Goal: Task Accomplishment & Management: Use online tool/utility

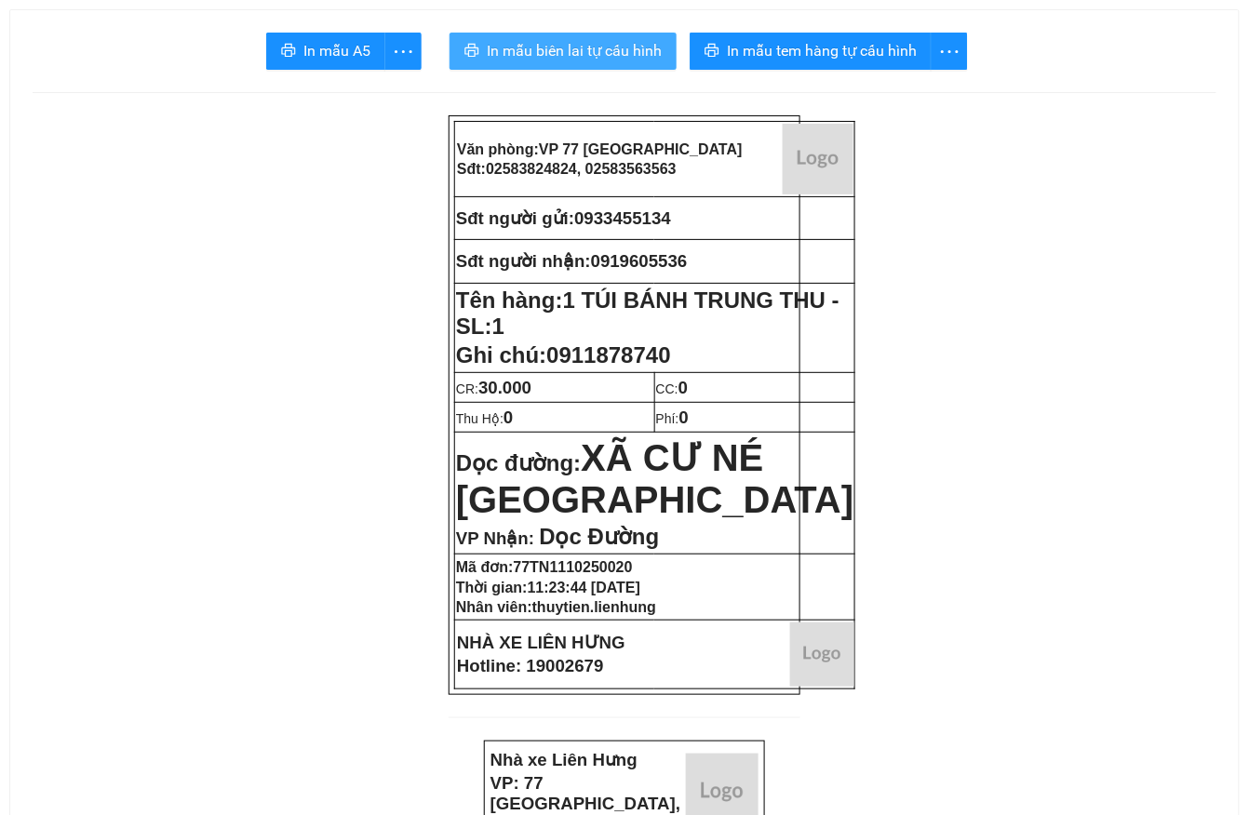
click at [609, 47] on span "In mẫu biên lai tự cấu hình" at bounding box center [574, 50] width 175 height 23
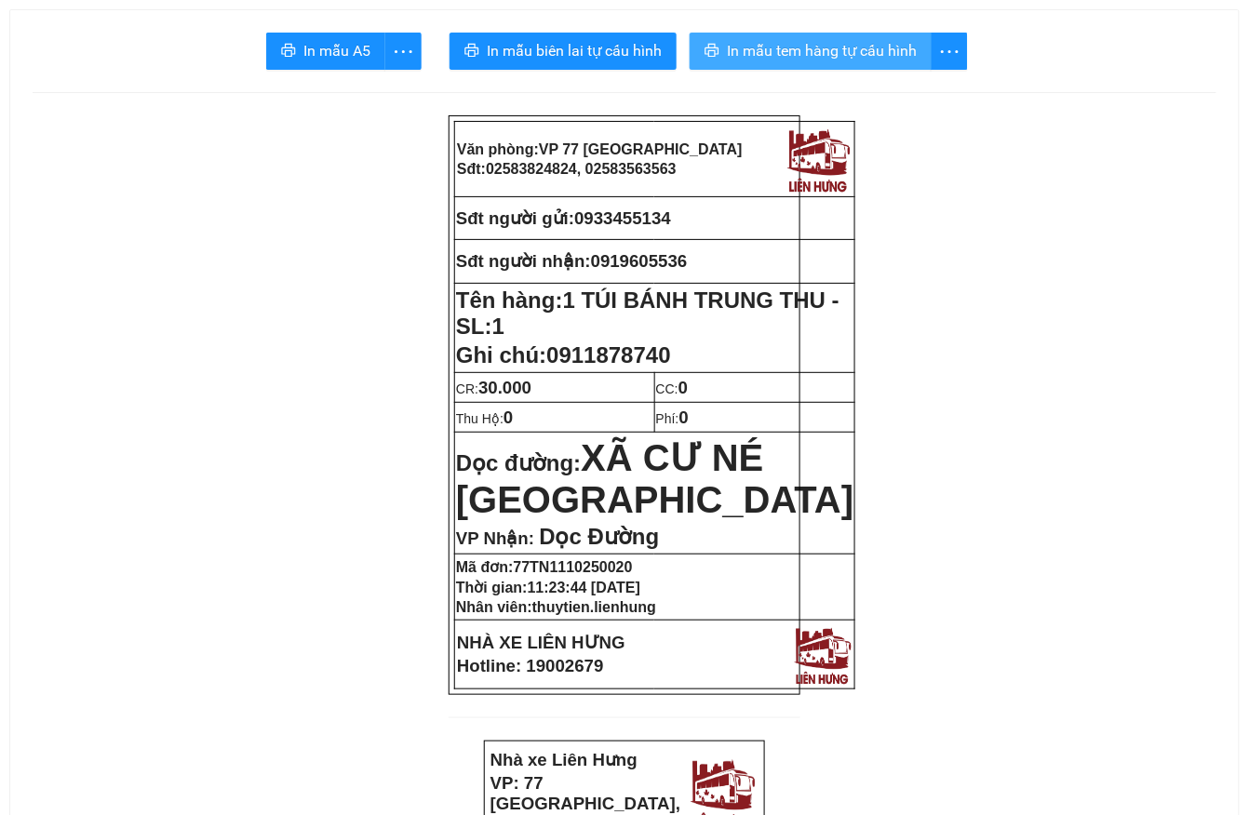
click at [895, 52] on span "In mẫu tem hàng tự cấu hình" at bounding box center [822, 50] width 190 height 23
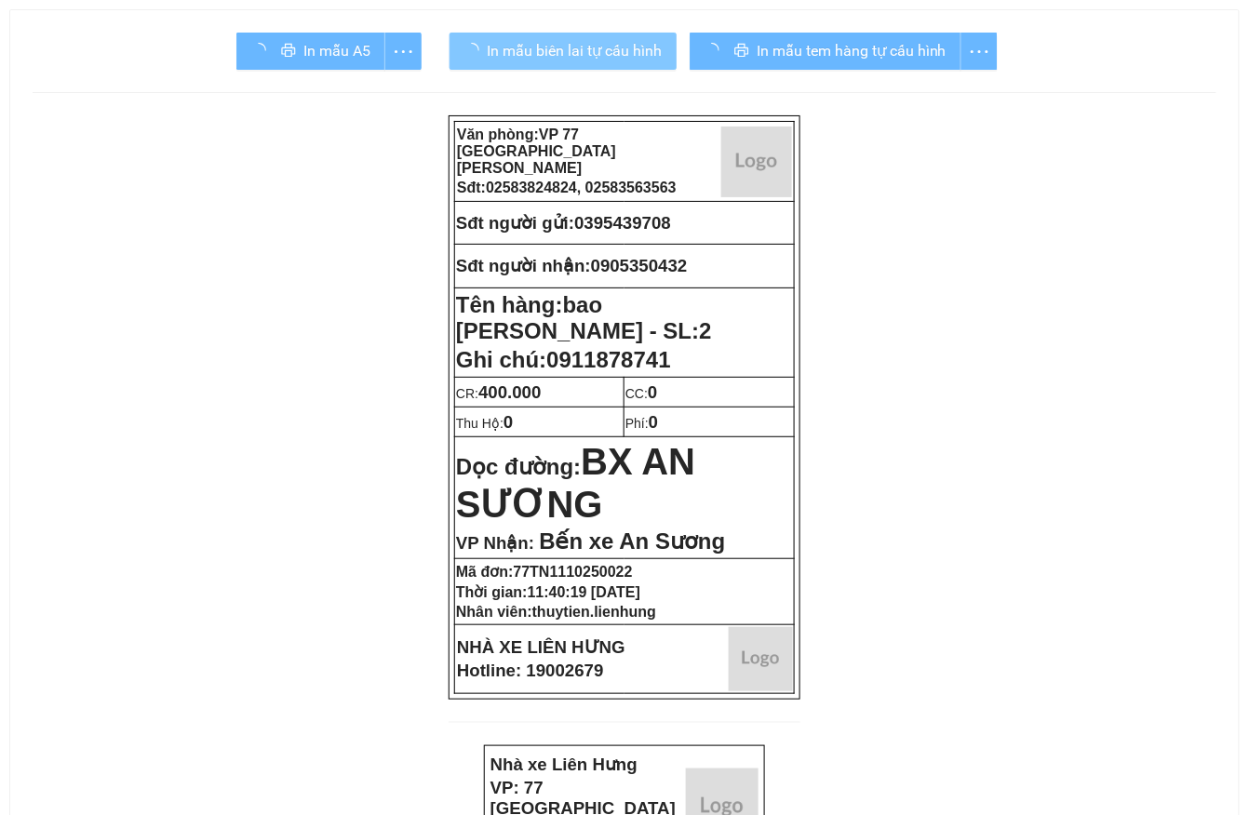
click at [627, 60] on span "In mẫu biên lai tự cấu hình" at bounding box center [574, 50] width 175 height 23
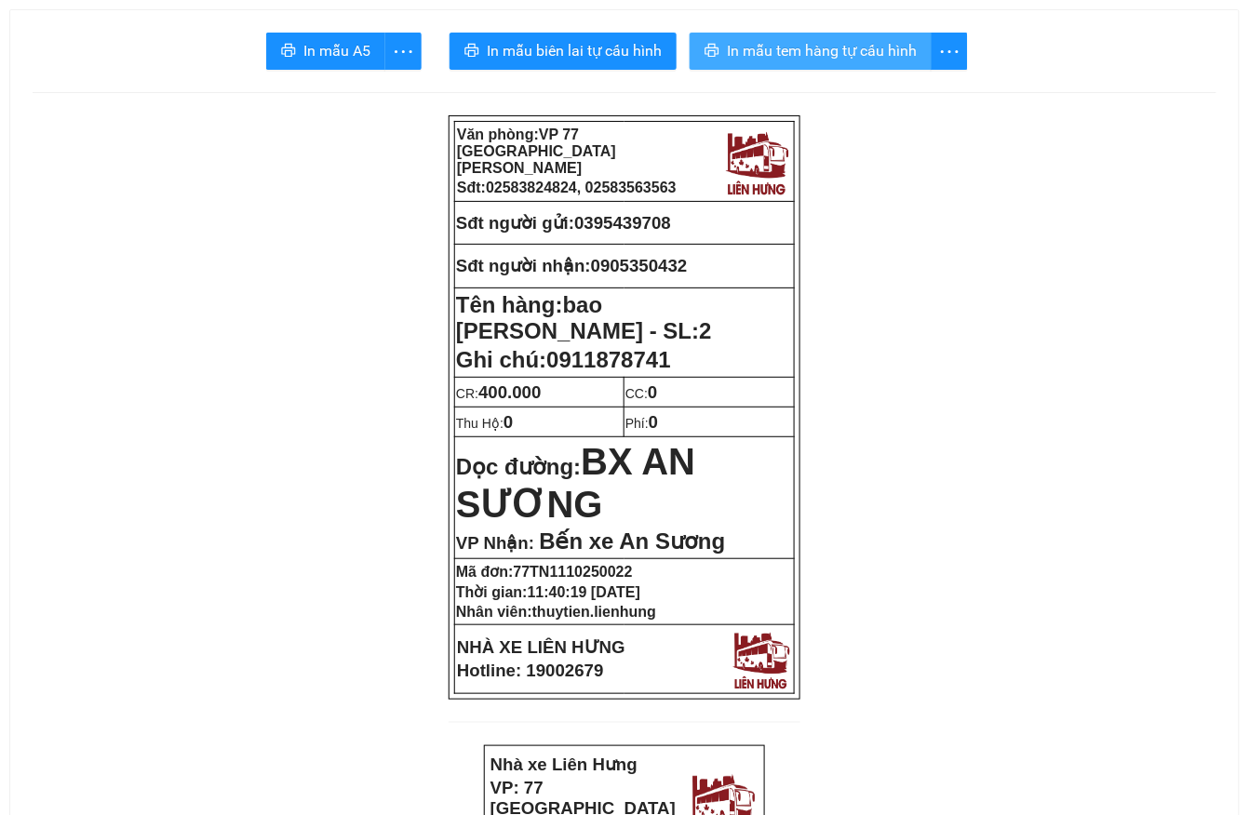
click at [892, 42] on span "In mẫu tem hàng tự cấu hình" at bounding box center [822, 50] width 190 height 23
